Goal: Complete application form

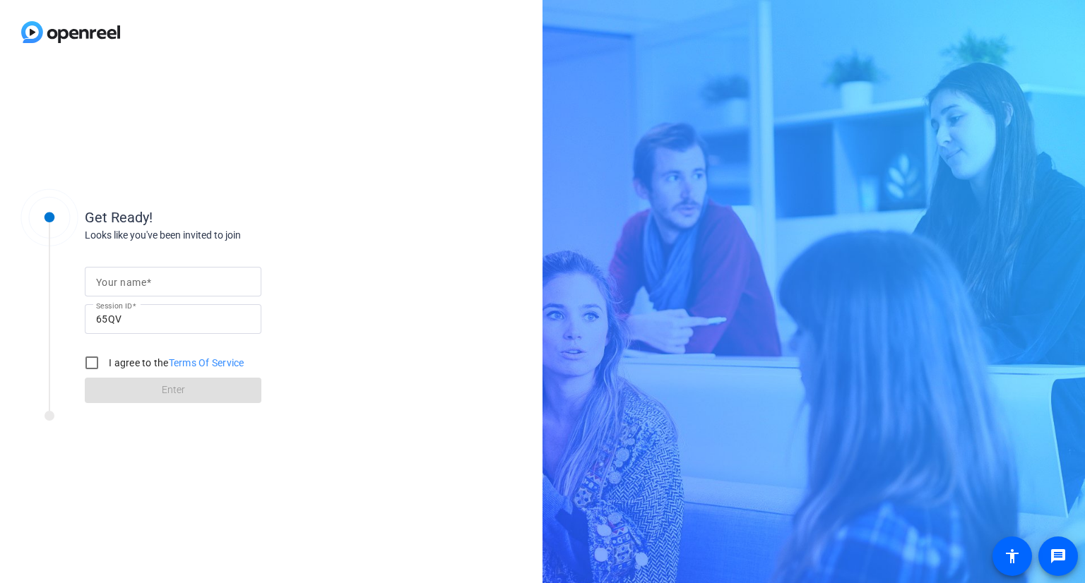
click at [186, 269] on div at bounding box center [173, 282] width 154 height 30
type input "[PERSON_NAME]"
click at [87, 365] on input "I agree to the Terms Of Service" at bounding box center [92, 363] width 28 height 28
checkbox input "true"
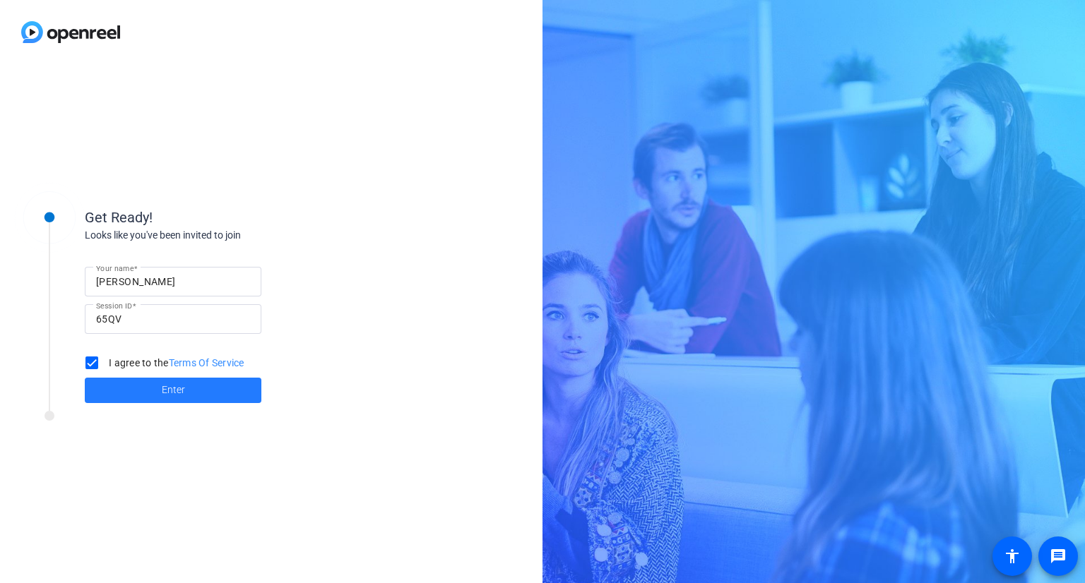
click at [121, 389] on span at bounding box center [173, 391] width 177 height 34
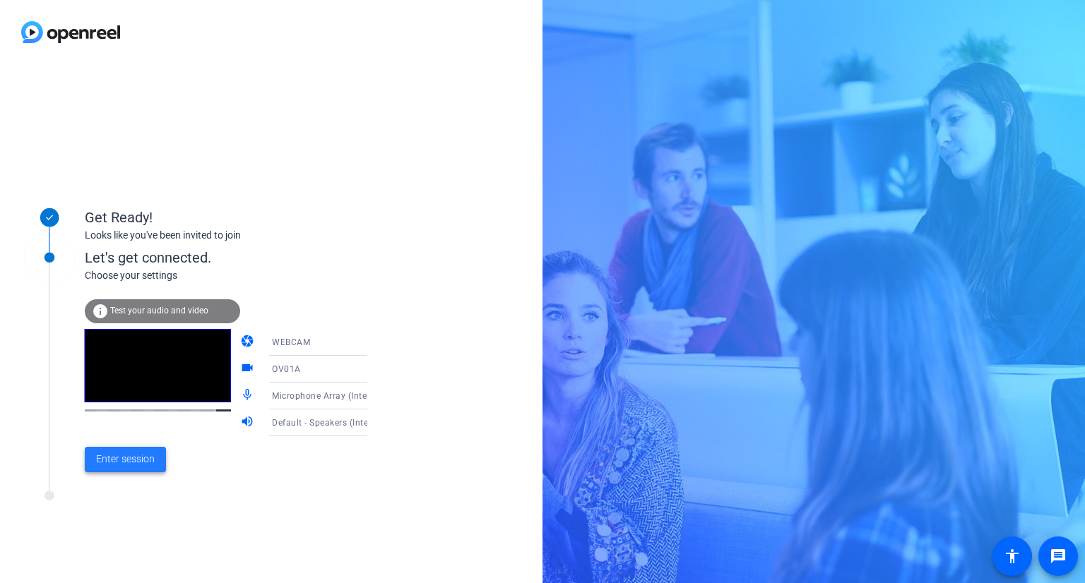
click at [121, 454] on span "Enter session" at bounding box center [125, 459] width 59 height 15
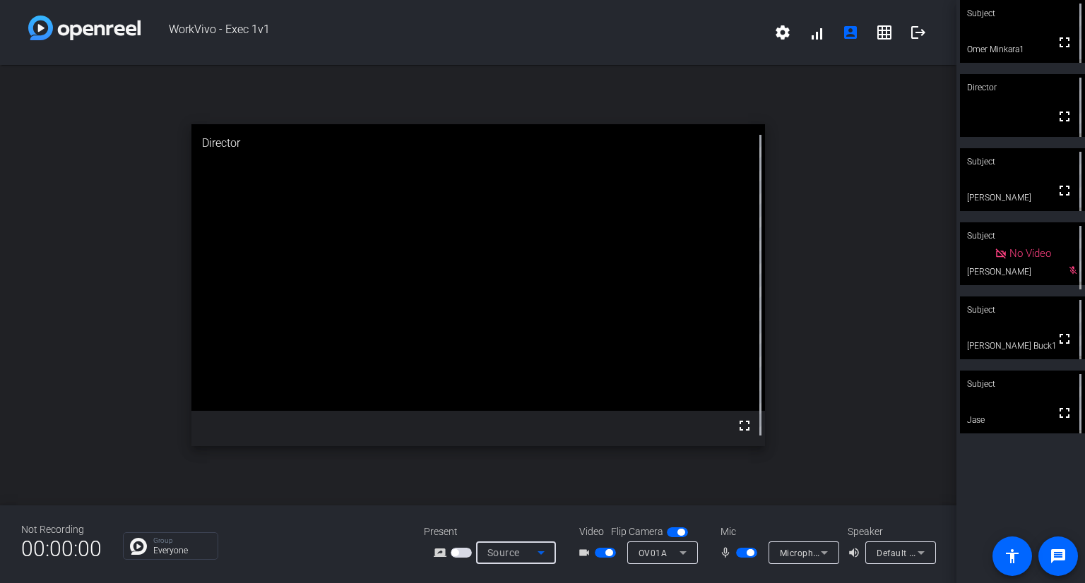
click at [538, 552] on icon at bounding box center [541, 553] width 17 height 17
click at [534, 496] on span "Screen Sharing" at bounding box center [511, 499] width 61 height 17
